Goal: Task Accomplishment & Management: Complete application form

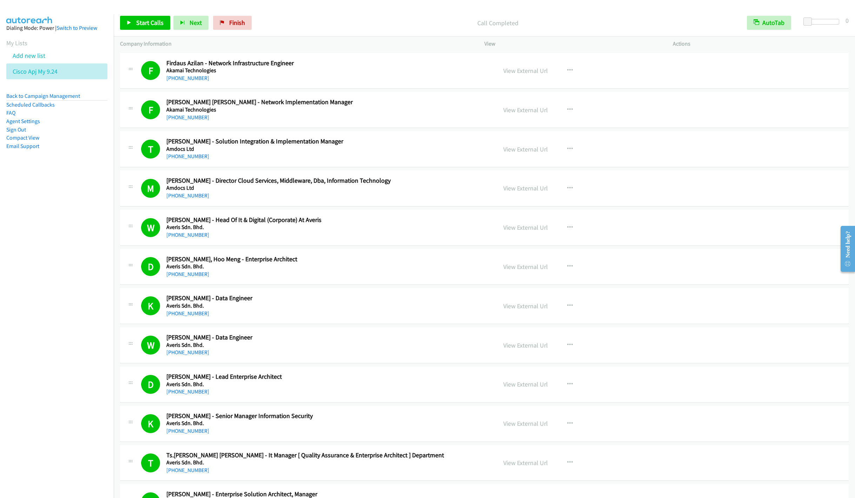
scroll to position [1631, 0]
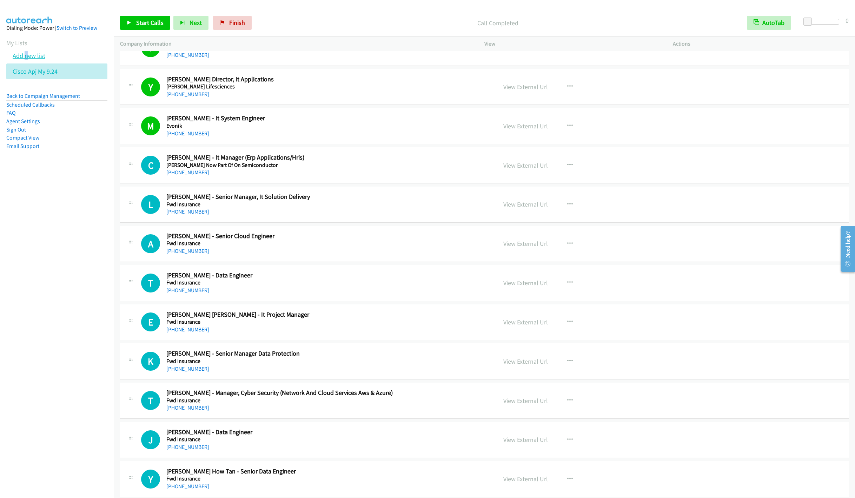
click at [26, 57] on link "Add new list" at bounding box center [29, 56] width 33 height 8
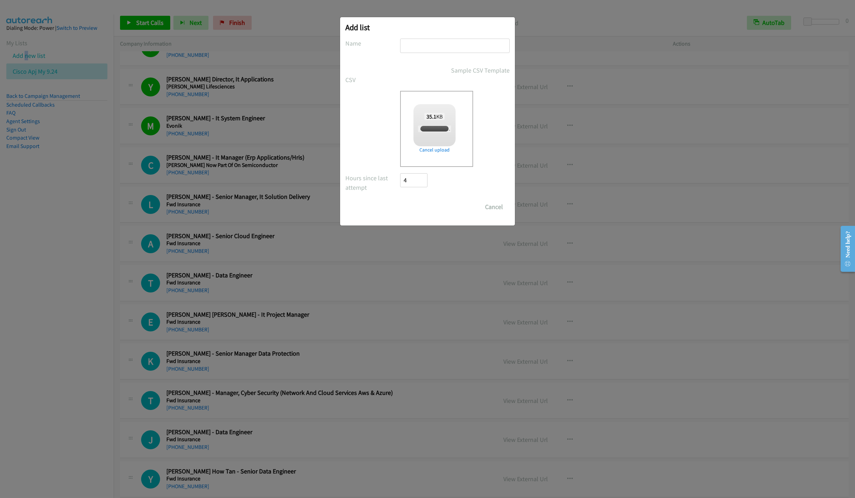
checkbox input "true"
click at [420, 46] on input "text" at bounding box center [454, 46] width 109 height 14
type input "Cisco IN OT 9.24"
click at [419, 207] on input "Save List" at bounding box center [418, 207] width 37 height 14
